Goal: Find specific page/section: Find specific page/section

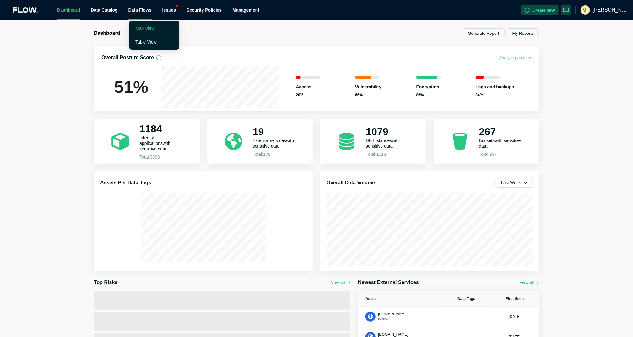
click at [141, 29] on link "Map View" at bounding box center [144, 28] width 19 height 5
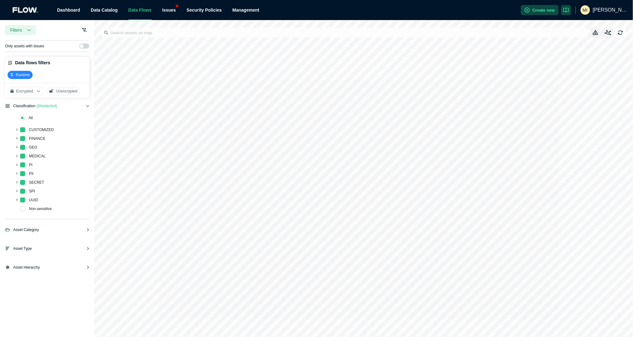
click at [86, 247] on icon at bounding box center [87, 248] width 3 height 3
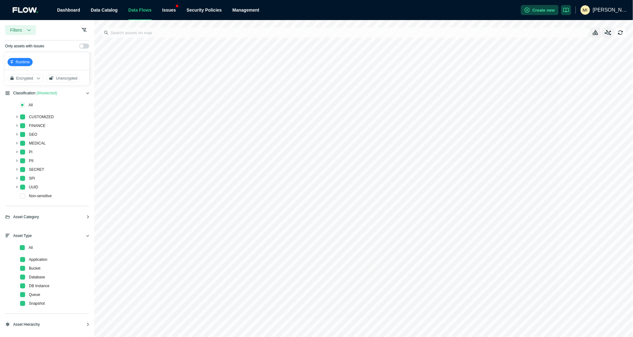
scroll to position [13, 0]
click at [595, 33] on icon "button" at bounding box center [595, 32] width 5 height 5
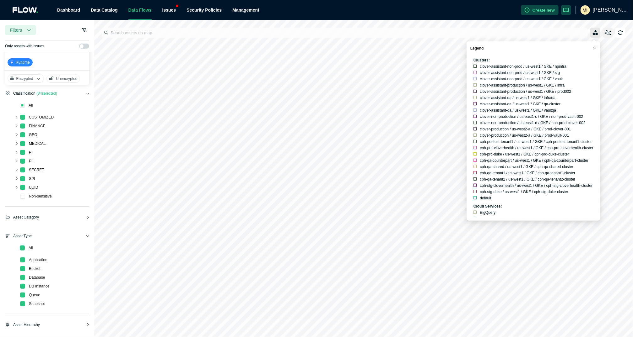
click at [595, 33] on icon "button" at bounding box center [595, 32] width 5 height 5
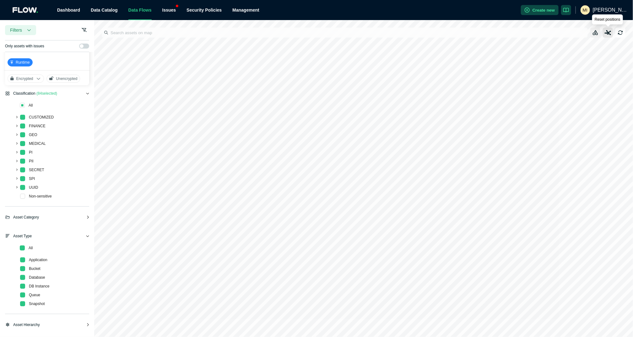
click at [607, 33] on icon "button" at bounding box center [608, 32] width 7 height 5
click at [23, 103] on span at bounding box center [22, 105] width 5 height 5
click at [22, 195] on span at bounding box center [22, 196] width 5 height 5
click at [21, 186] on span at bounding box center [22, 187] width 5 height 5
click at [22, 177] on span at bounding box center [22, 178] width 5 height 5
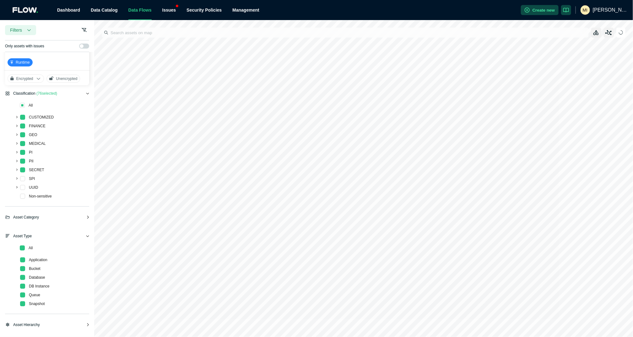
click at [23, 166] on div "SECRET" at bounding box center [25, 170] width 40 height 9
click at [24, 158] on div "PII" at bounding box center [20, 162] width 30 height 9
click at [22, 177] on span at bounding box center [22, 178] width 5 height 5
click at [22, 187] on span at bounding box center [22, 187] width 5 height 5
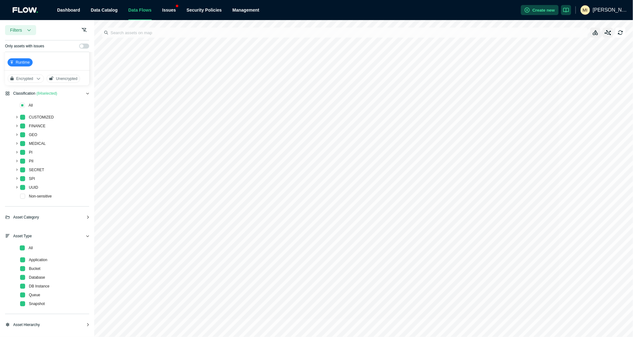
click at [88, 324] on icon at bounding box center [87, 325] width 3 height 3
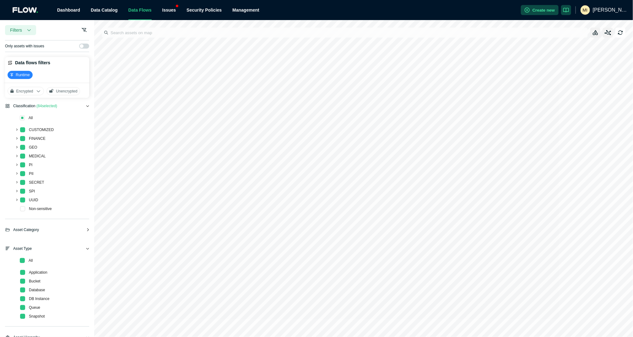
click at [87, 105] on icon at bounding box center [87, 106] width 3 height 3
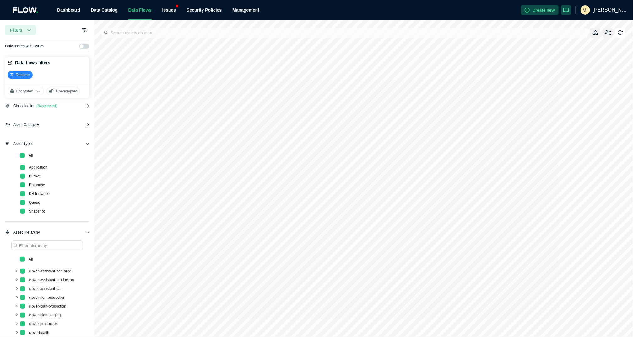
click at [86, 124] on icon at bounding box center [87, 124] width 3 height 3
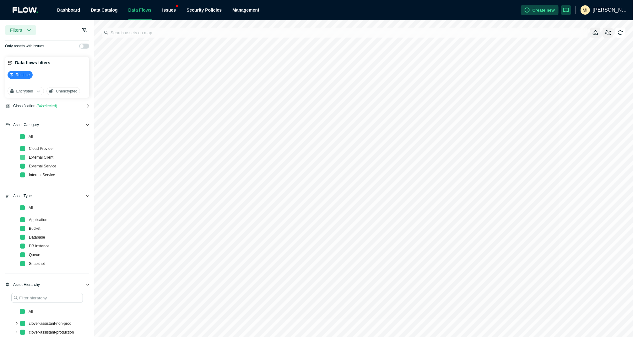
click at [23, 157] on span at bounding box center [22, 157] width 5 height 5
click at [23, 166] on span at bounding box center [22, 166] width 5 height 5
click at [86, 122] on div "Asset Category ( 2 selected)" at bounding box center [47, 127] width 84 height 11
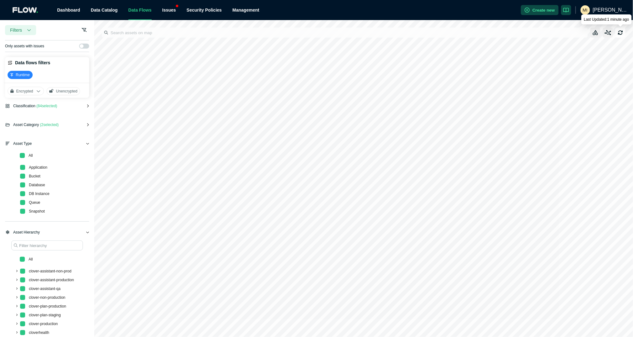
click at [622, 30] on icon "button" at bounding box center [620, 32] width 5 height 5
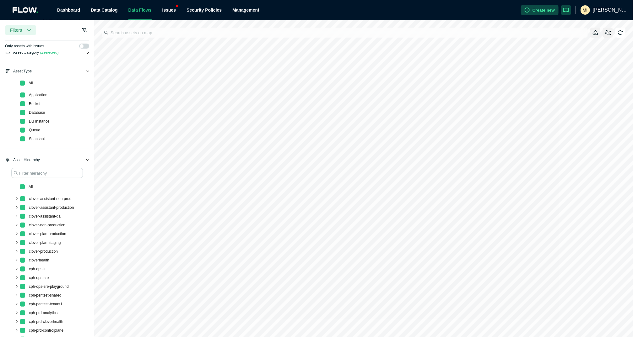
scroll to position [76, 0]
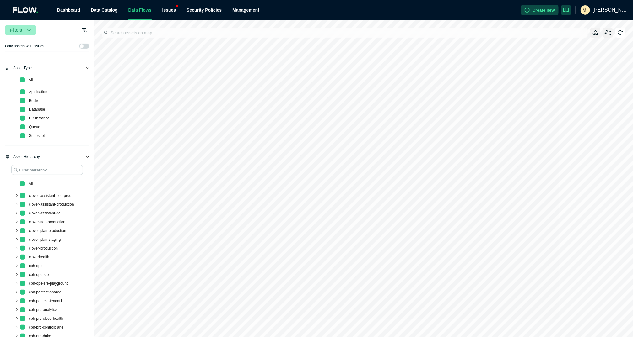
click at [28, 29] on icon "button" at bounding box center [29, 30] width 4 height 4
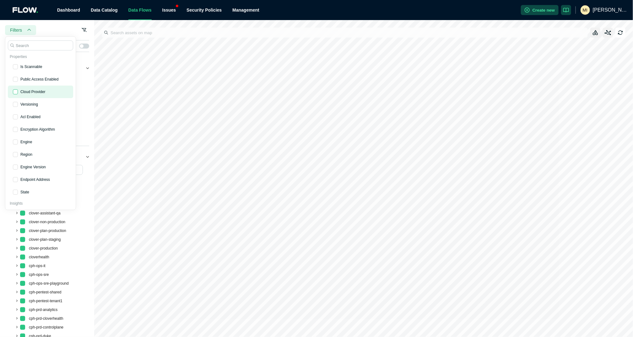
click at [17, 89] on span "button" at bounding box center [15, 91] width 5 height 5
click at [17, 89] on input "checkbox" at bounding box center [15, 91] width 5 height 5
click at [17, 91] on span "button" at bounding box center [15, 91] width 5 height 5
click at [17, 91] on input "checkbox" at bounding box center [15, 91] width 5 height 5
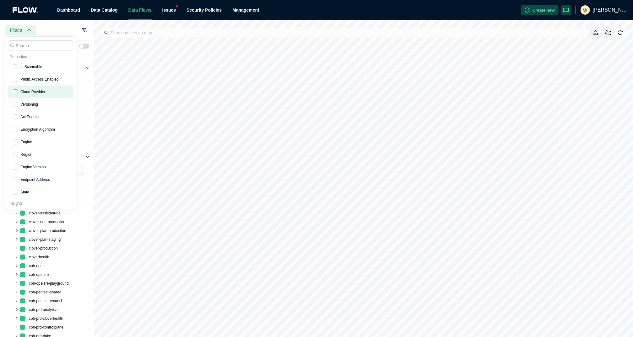
click at [17, 92] on span "button" at bounding box center [15, 91] width 5 height 5
click at [17, 92] on input "checkbox" at bounding box center [15, 91] width 5 height 5
click at [44, 94] on span "Cloud Provider" at bounding box center [32, 91] width 25 height 5
checkbox input "true"
click at [68, 37] on div "Properties Is Scannable Public Access Enabled Cloud Provider Versioning Acl Ena…" at bounding box center [40, 123] width 71 height 174
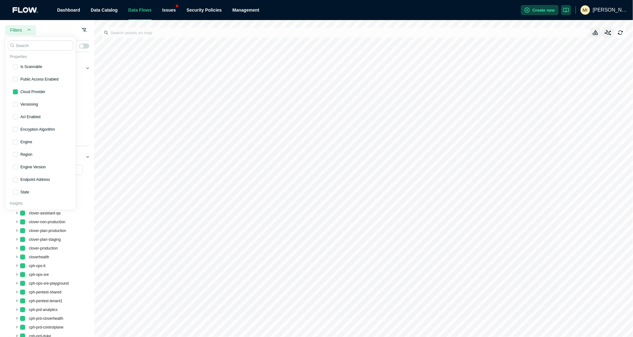
click at [68, 35] on div "Filters Properties Is Scannable Public Access Enabled Cloud Provider Versioning…" at bounding box center [47, 32] width 84 height 15
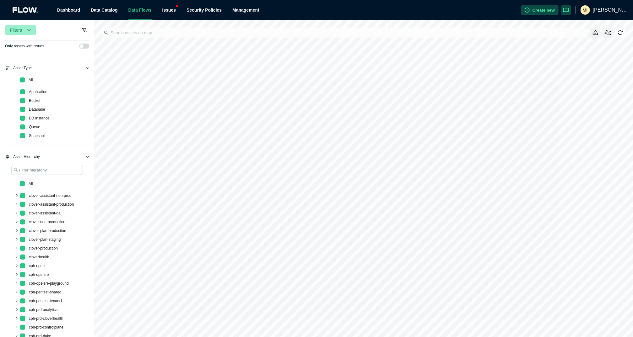
click at [31, 30] on button "Filters" at bounding box center [20, 30] width 31 height 10
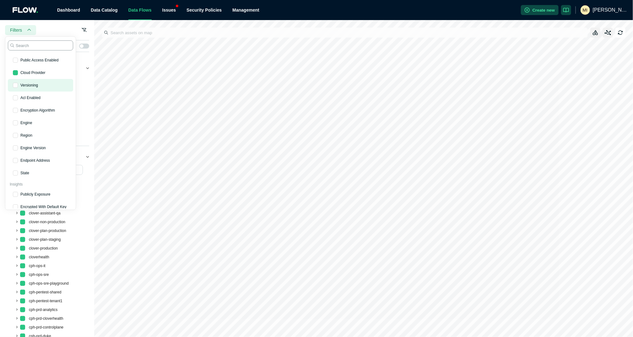
scroll to position [20, 0]
click at [16, 97] on input "checkbox" at bounding box center [15, 96] width 5 height 5
checkbox input "true"
click at [18, 133] on span "button" at bounding box center [15, 134] width 5 height 5
click at [18, 133] on input "checkbox" at bounding box center [15, 134] width 5 height 5
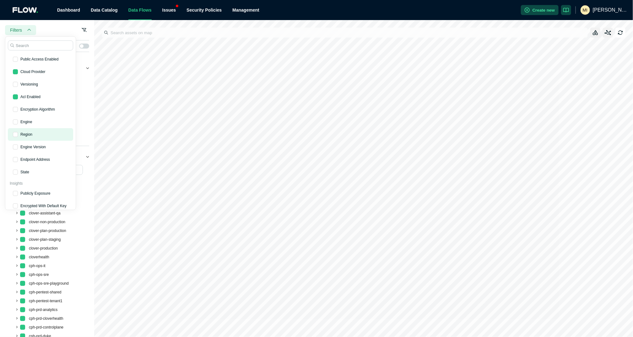
click at [28, 136] on span "Region" at bounding box center [26, 134] width 12 height 5
checkbox input "true"
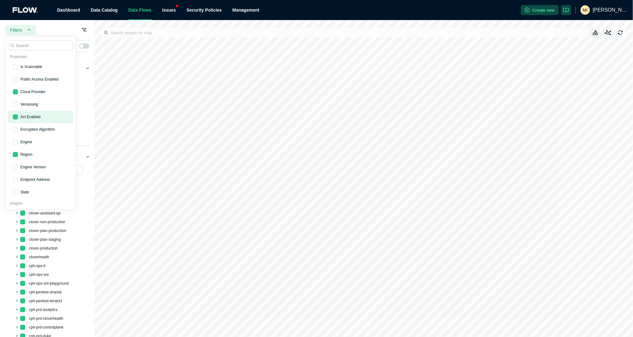
scroll to position [0, 0]
click at [72, 29] on div "Filters Properties Is Scannable Public Access Enabled Cloud Provider Versioning…" at bounding box center [47, 32] width 84 height 15
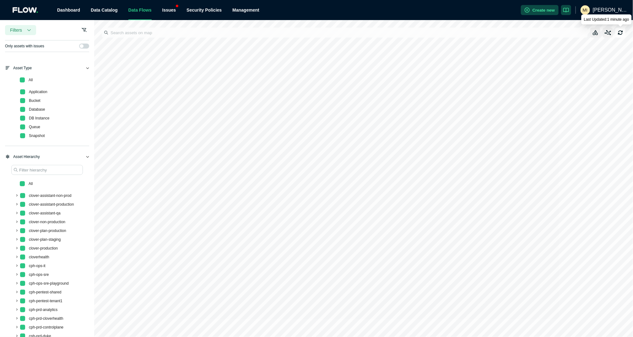
click at [624, 30] on button "button" at bounding box center [620, 33] width 10 height 10
click at [597, 33] on icon "button" at bounding box center [595, 32] width 5 height 5
click at [607, 35] on icon "button" at bounding box center [608, 32] width 7 height 5
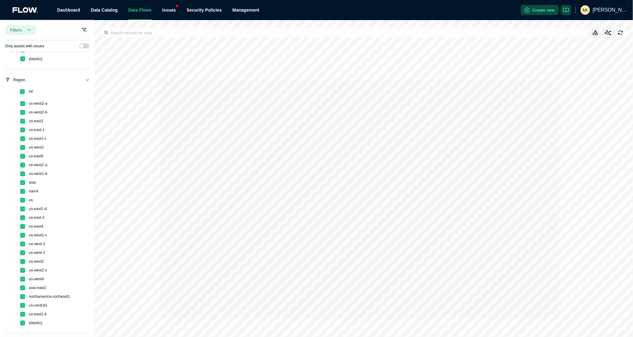
scroll to position [610, 0]
click at [381, 337] on html ".logo_svg__cls-2{fill:#ececec} Dashboard Data Catalog Data Flows Issues Securit…" at bounding box center [316, 168] width 633 height 337
click at [574, 20] on div ".logo_svg__cls-2{fill:#ececec} Dashboard Data Catalog Data Flows Issues Securit…" at bounding box center [316, 168] width 633 height 337
click at [550, 1] on div ".logo_svg__cls-2{fill:#ececec} Dashboard Data Catalog Data Flows Issues Securit…" at bounding box center [316, 168] width 633 height 337
click at [558, 0] on html ".logo_svg__cls-2{fill:#ececec} Dashboard Data Catalog Data Flows Issues Securit…" at bounding box center [316, 168] width 633 height 337
